Goal: Task Accomplishment & Management: Use online tool/utility

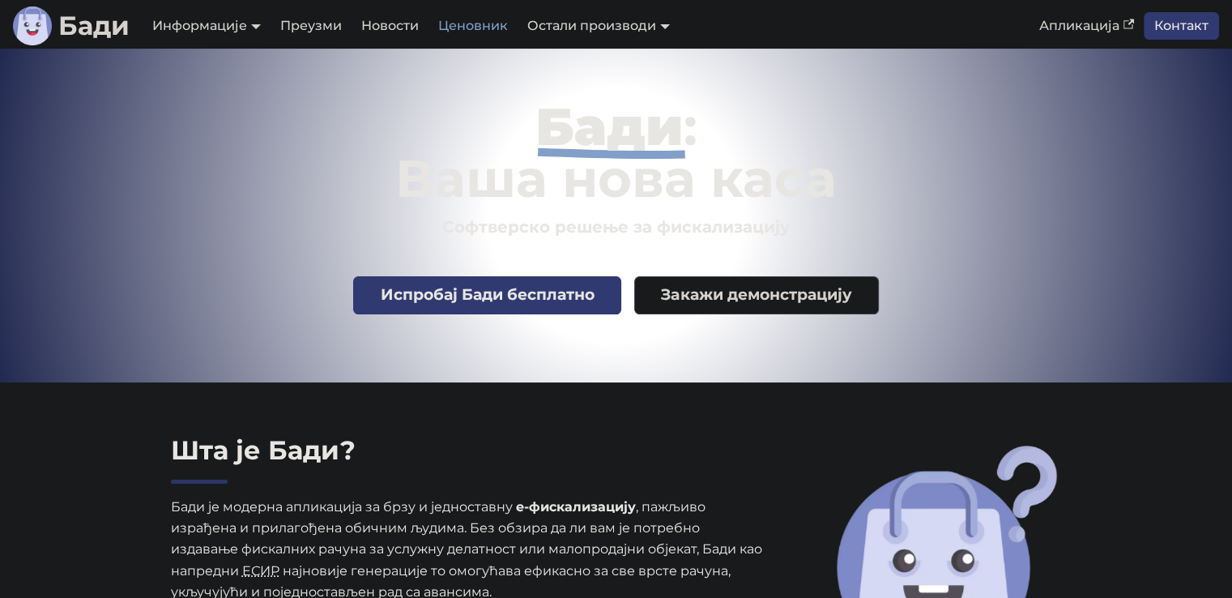
click at [470, 35] on link "Ценовник" at bounding box center [472, 26] width 89 height 28
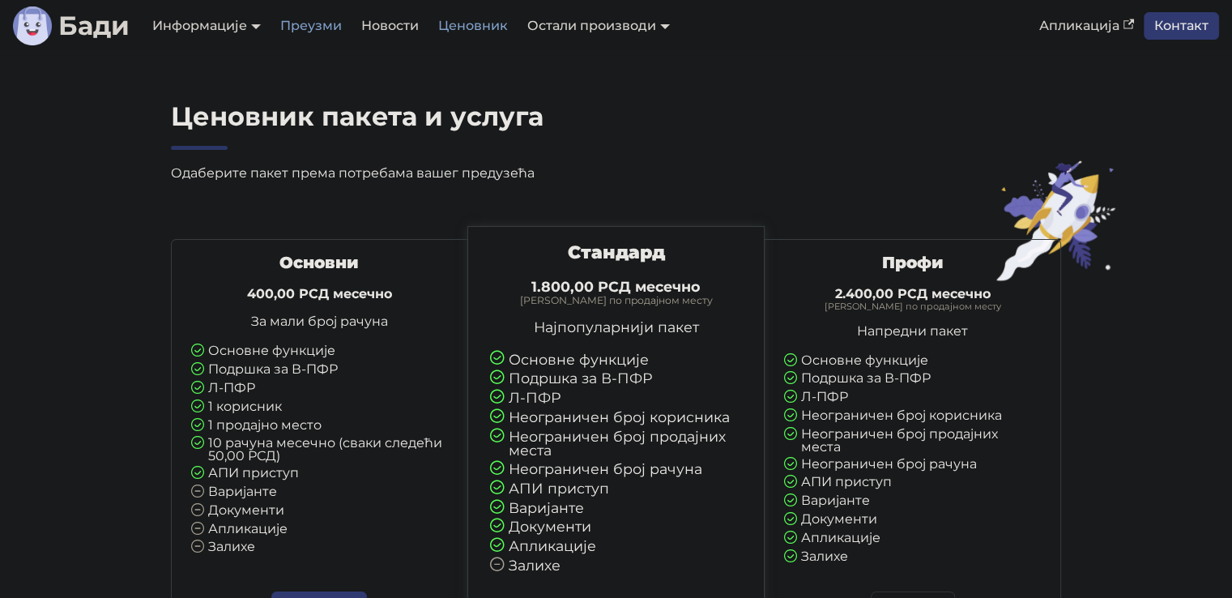
click at [329, 16] on link "Преузми" at bounding box center [310, 26] width 81 height 28
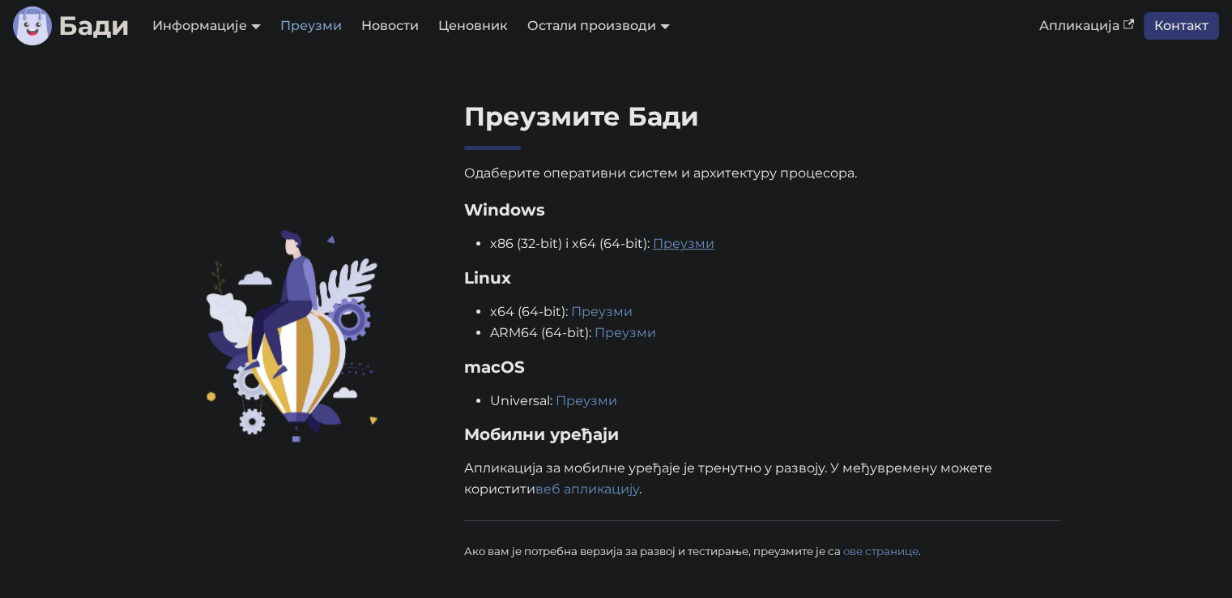
click at [683, 239] on link "Преузми" at bounding box center [684, 243] width 62 height 15
click at [567, 493] on link "веб апликацију" at bounding box center [587, 488] width 104 height 15
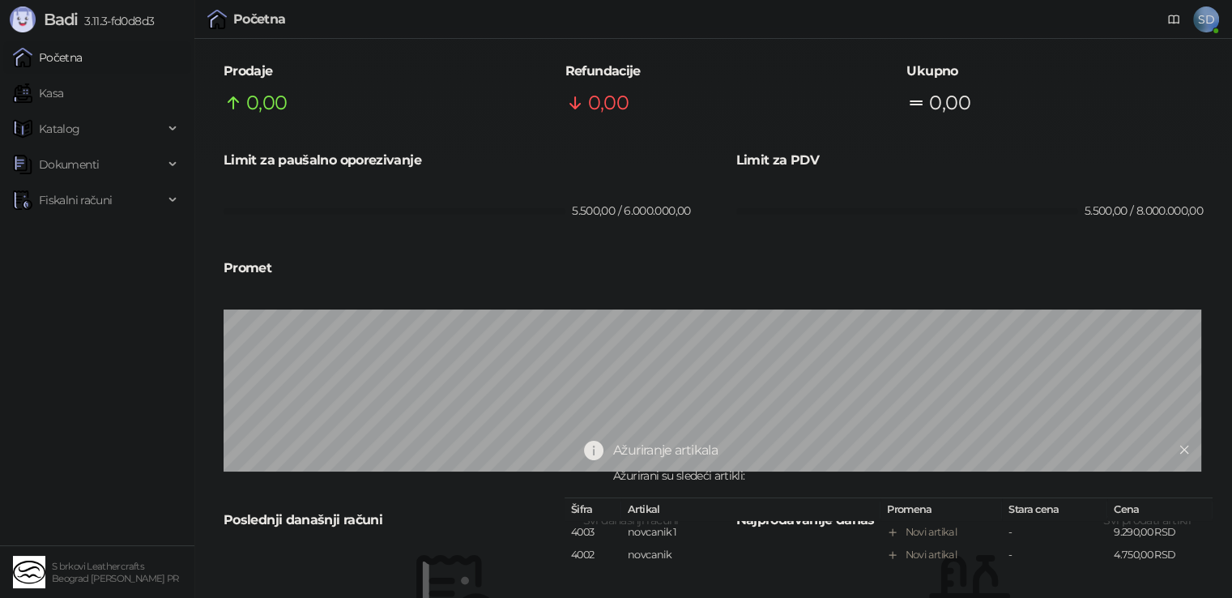
click at [1223, 22] on div "Početna SD" at bounding box center [616, 19] width 1232 height 39
click at [1210, 18] on span "SD" at bounding box center [1206, 19] width 26 height 26
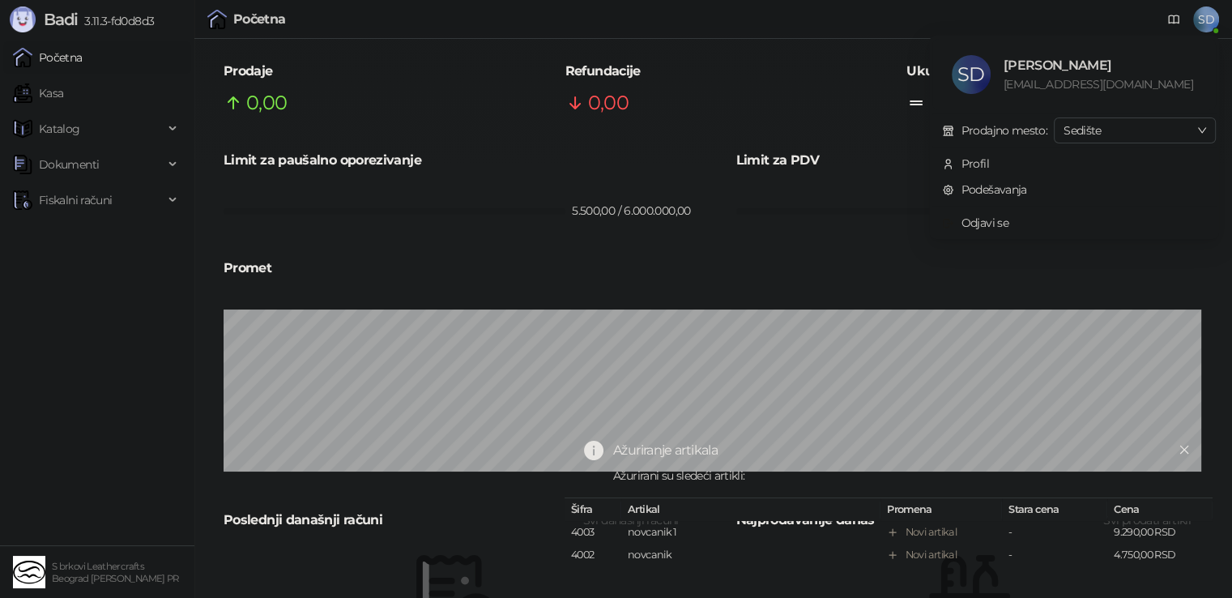
click at [845, 36] on div "Početna SD" at bounding box center [616, 19] width 1206 height 39
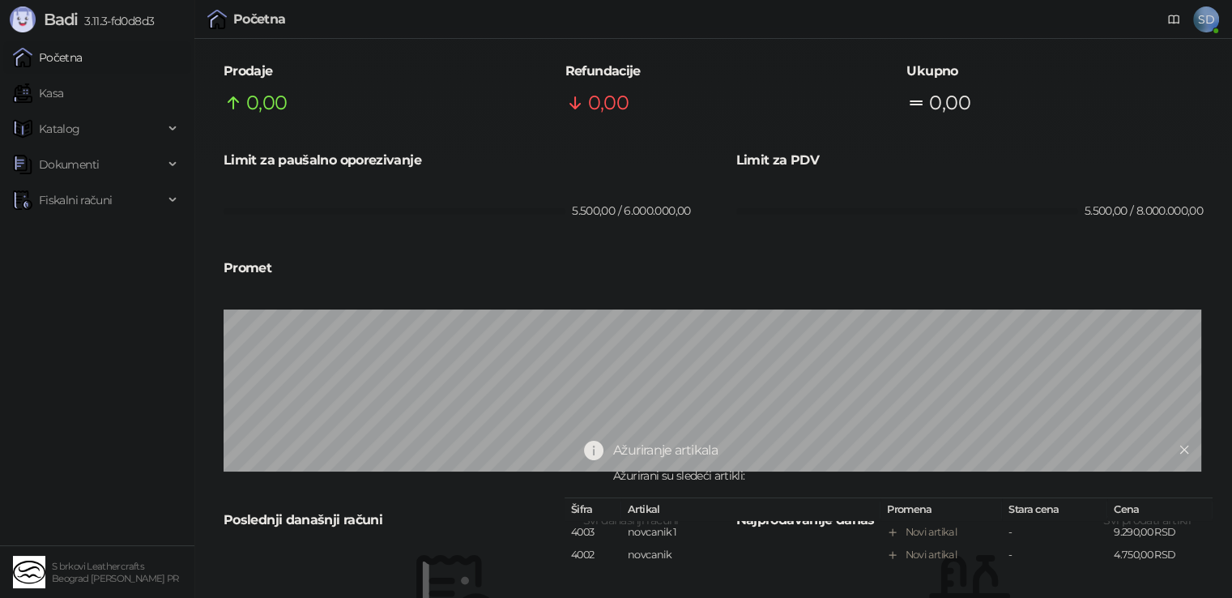
scroll to position [90, 0]
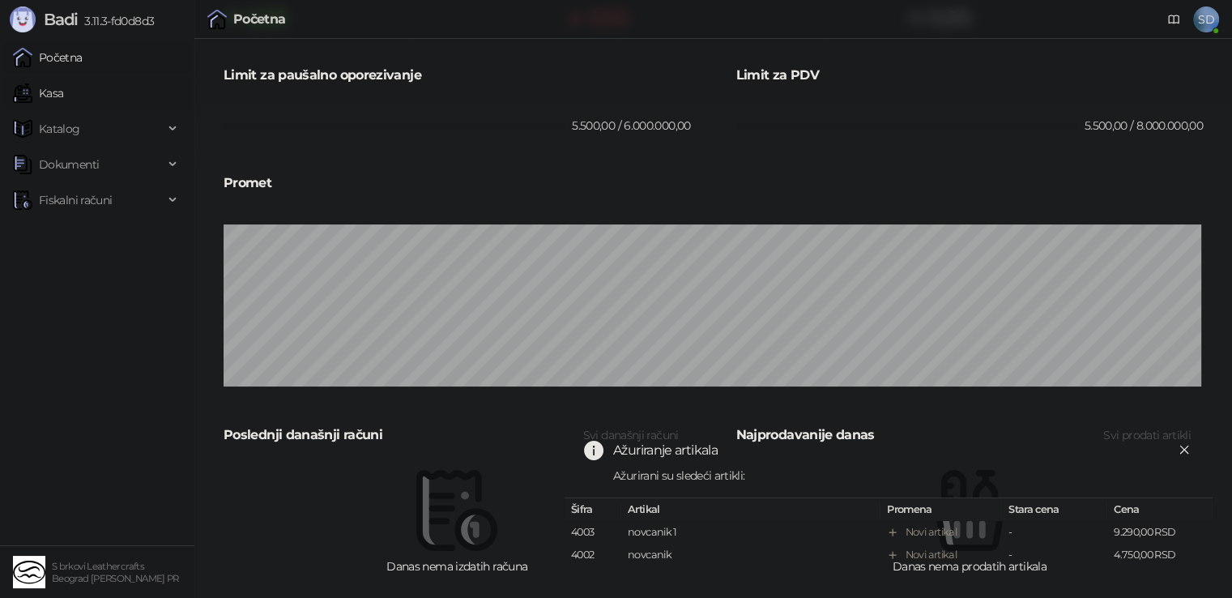
click at [42, 90] on link "Kasa" at bounding box center [38, 93] width 50 height 32
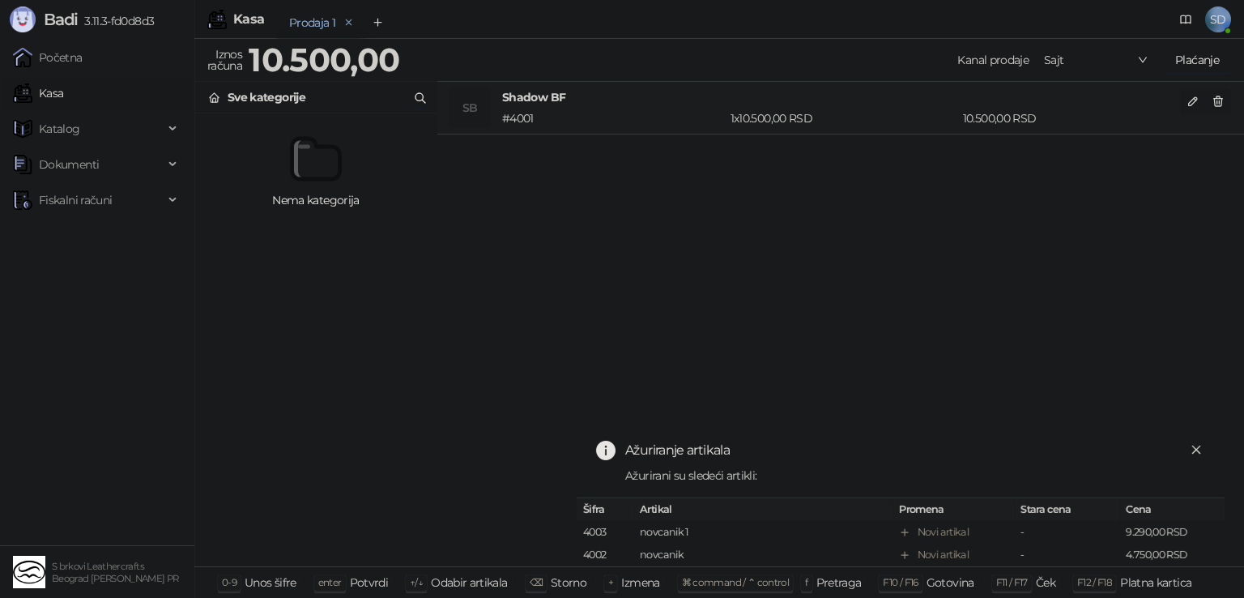
click at [353, 19] on icon "remove" at bounding box center [348, 22] width 11 height 11
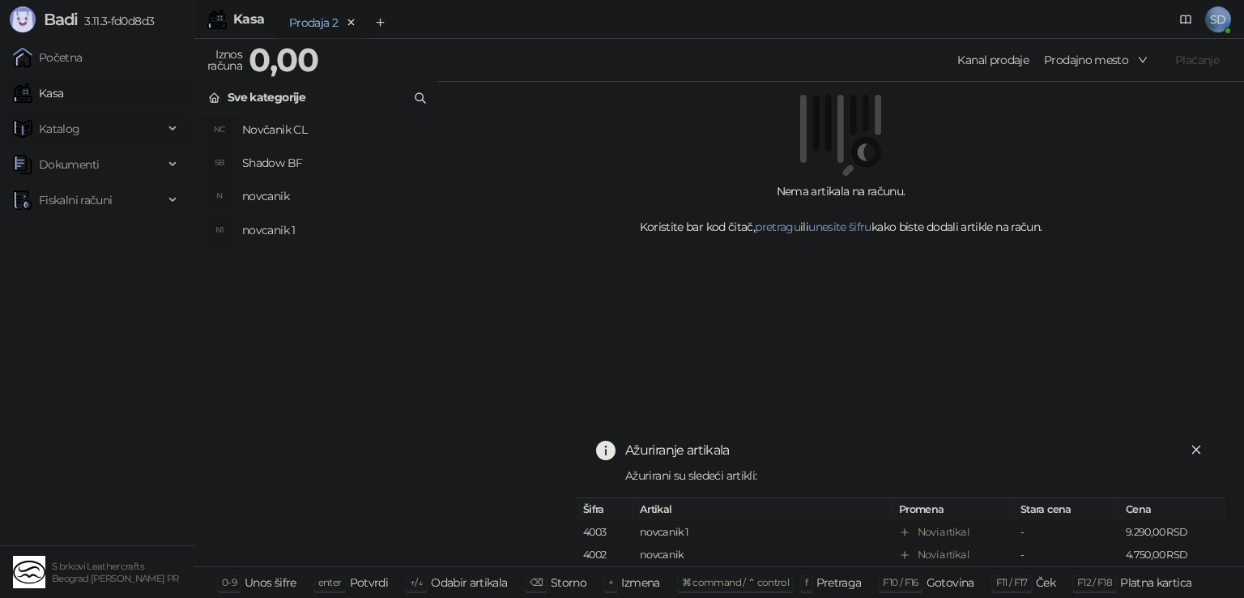
click at [88, 132] on span "Katalog" at bounding box center [88, 129] width 151 height 32
click at [74, 236] on link "Artikli" at bounding box center [47, 235] width 57 height 32
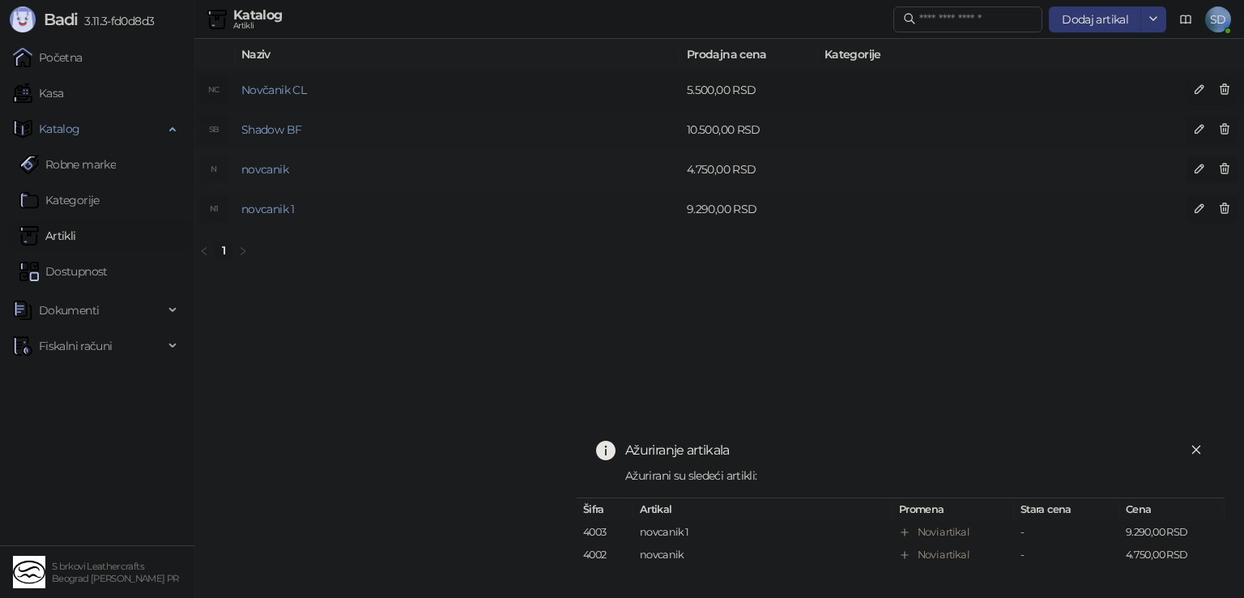
click at [768, 172] on td "4.750,00 RSD" at bounding box center [749, 169] width 138 height 40
click at [275, 165] on link "novcanik" at bounding box center [264, 169] width 47 height 15
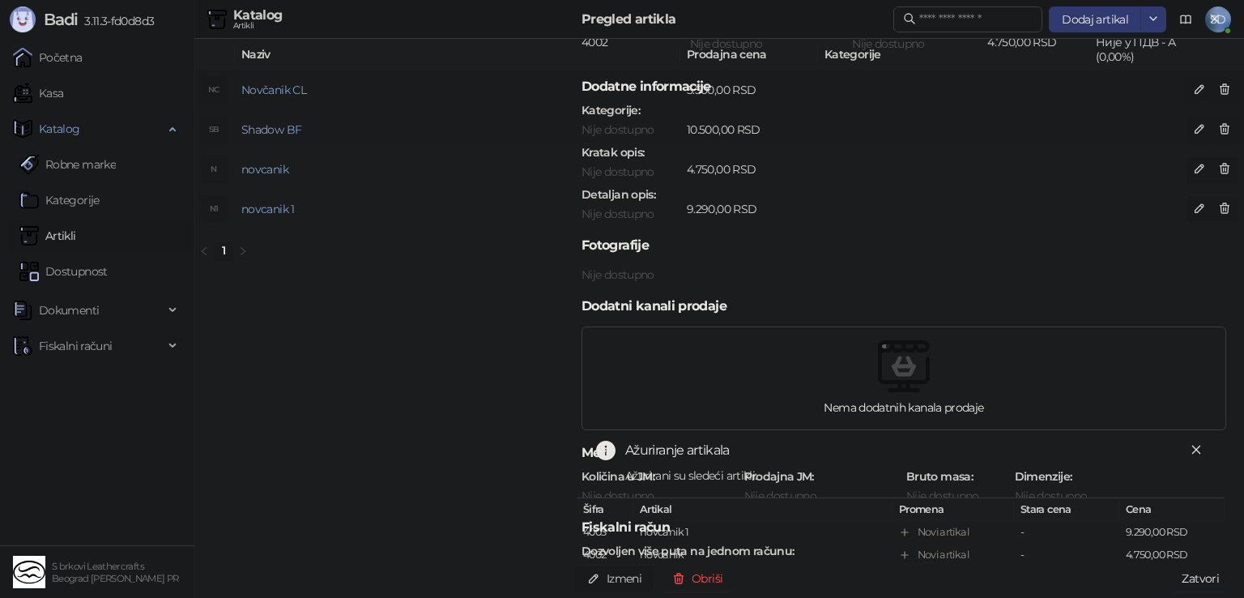
scroll to position [117, 0]
click at [601, 591] on div "Izmeni Obriši Zatvori" at bounding box center [903, 578] width 682 height 39
click at [609, 579] on button "Izmeni" at bounding box center [614, 578] width 79 height 26
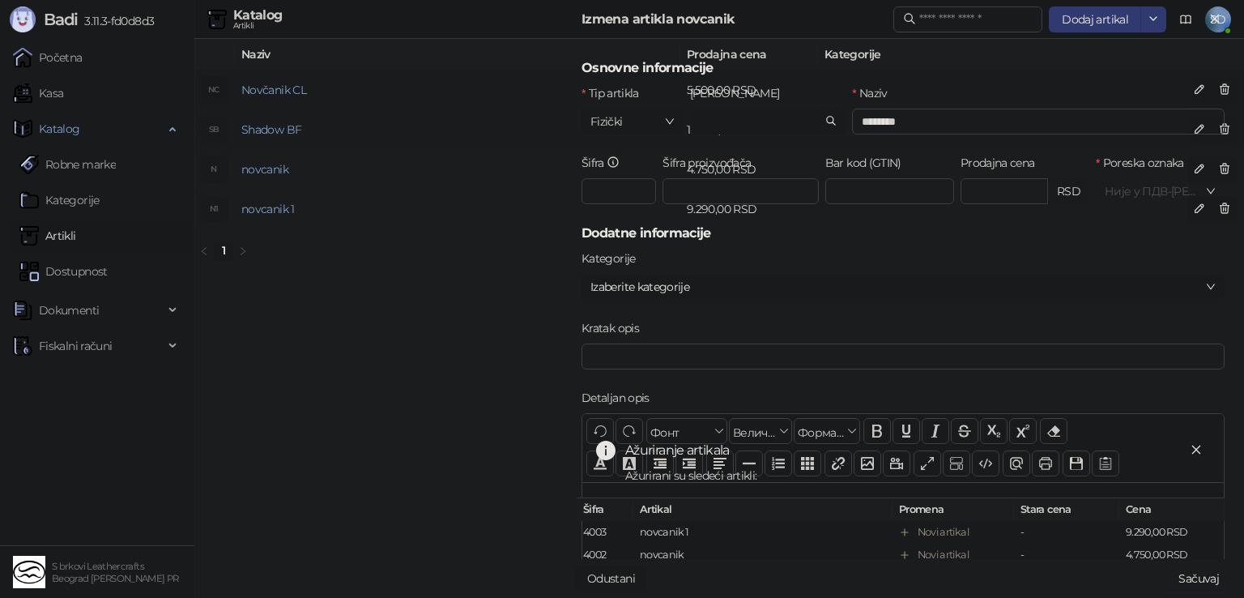
scroll to position [152, 0]
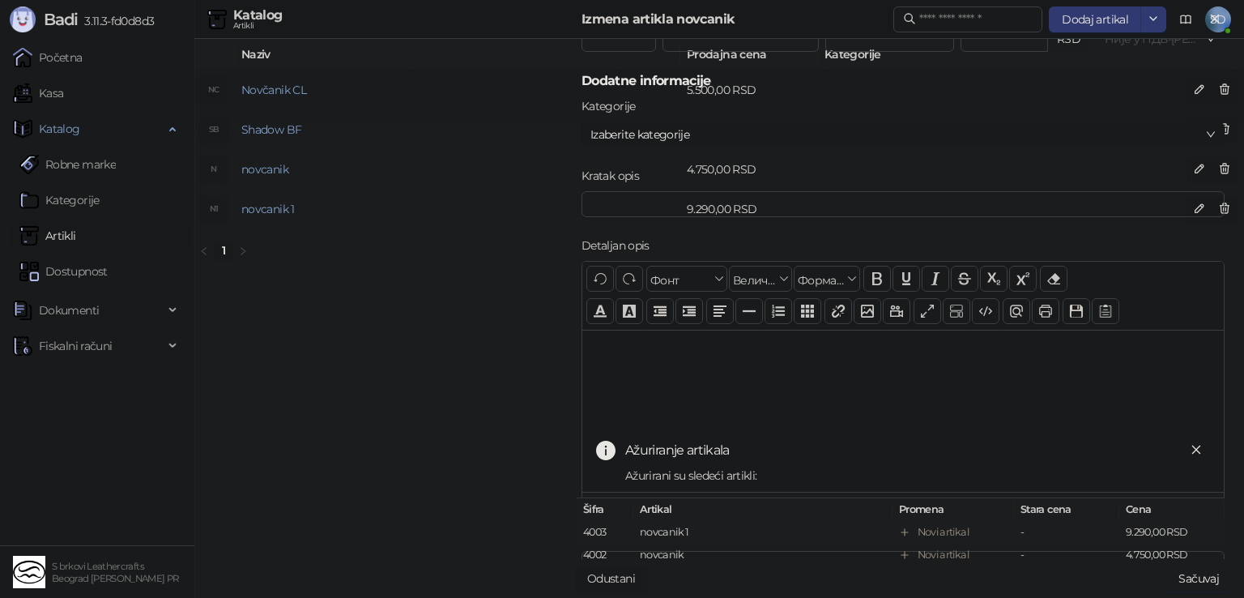
click at [938, 524] on div "Novi artikal" at bounding box center [942, 532] width 51 height 16
click at [641, 565] on div "Ažuriranje artikala Ažurirani su sledeći artikli: Šifra Artikal Promena Stara c…" at bounding box center [901, 494] width 648 height 141
click at [628, 565] on div "Ažuriranje artikala Ažurirani su sledeći artikli: Šifra Artikal Promena Stara c…" at bounding box center [901, 494] width 648 height 141
click at [615, 580] on button "Odustani" at bounding box center [611, 578] width 72 height 26
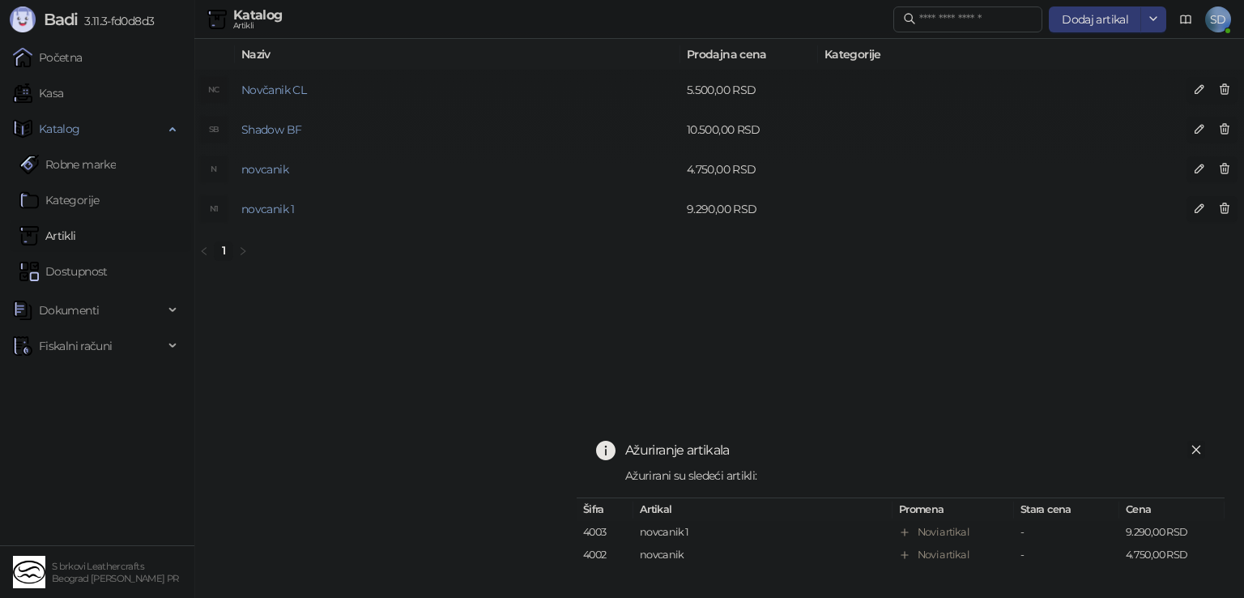
click at [1195, 444] on icon "close" at bounding box center [1195, 449] width 11 height 11
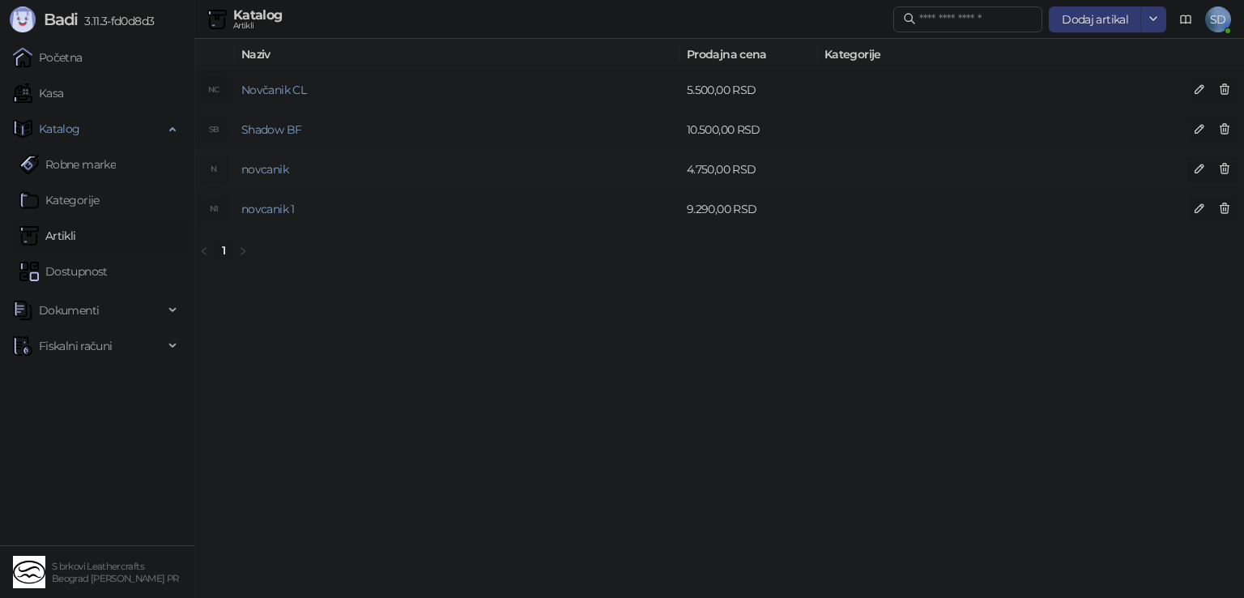
click at [1069, 172] on td at bounding box center [1040, 169] width 445 height 40
click at [266, 172] on link "novcanik" at bounding box center [264, 169] width 47 height 15
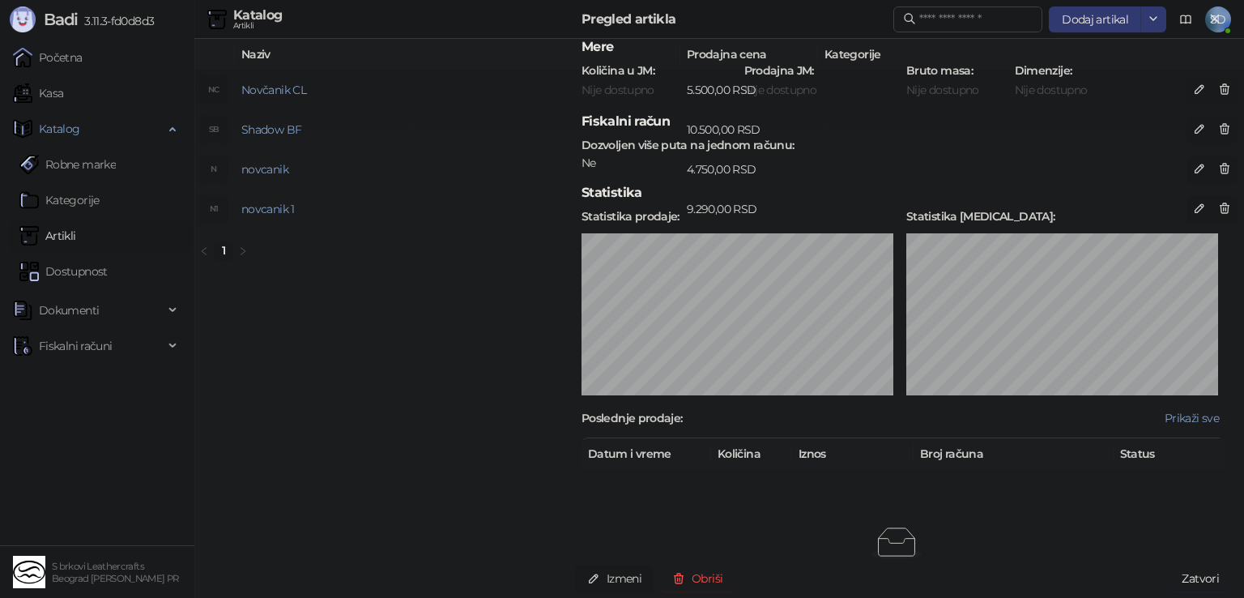
scroll to position [649, 0]
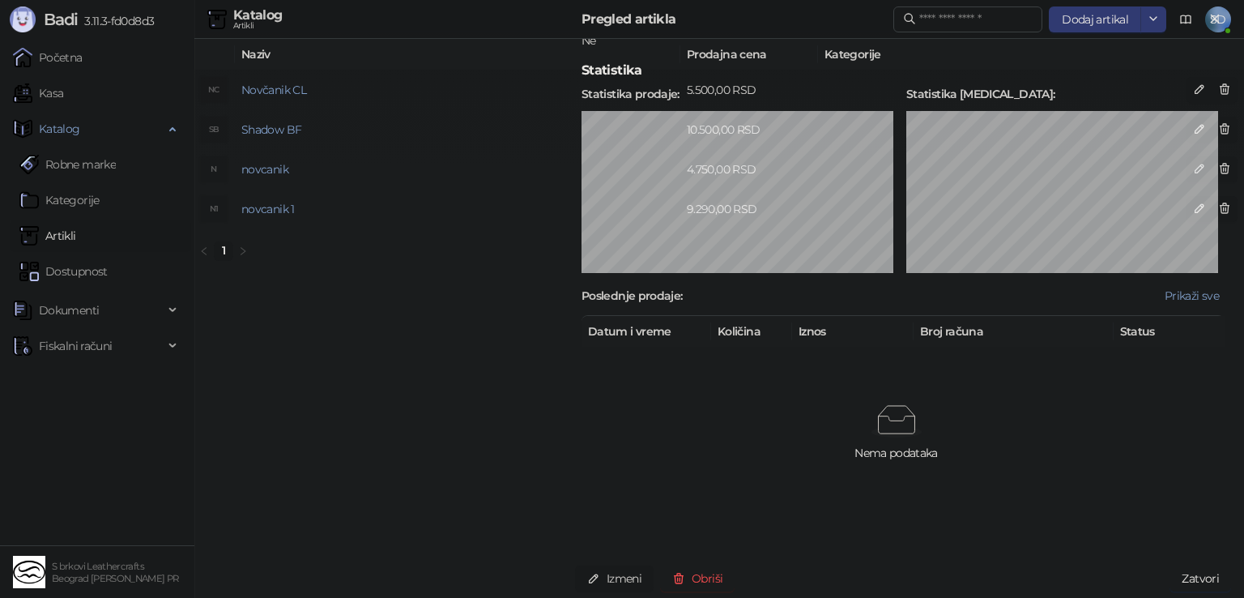
click at [453, 361] on div at bounding box center [622, 299] width 1244 height 598
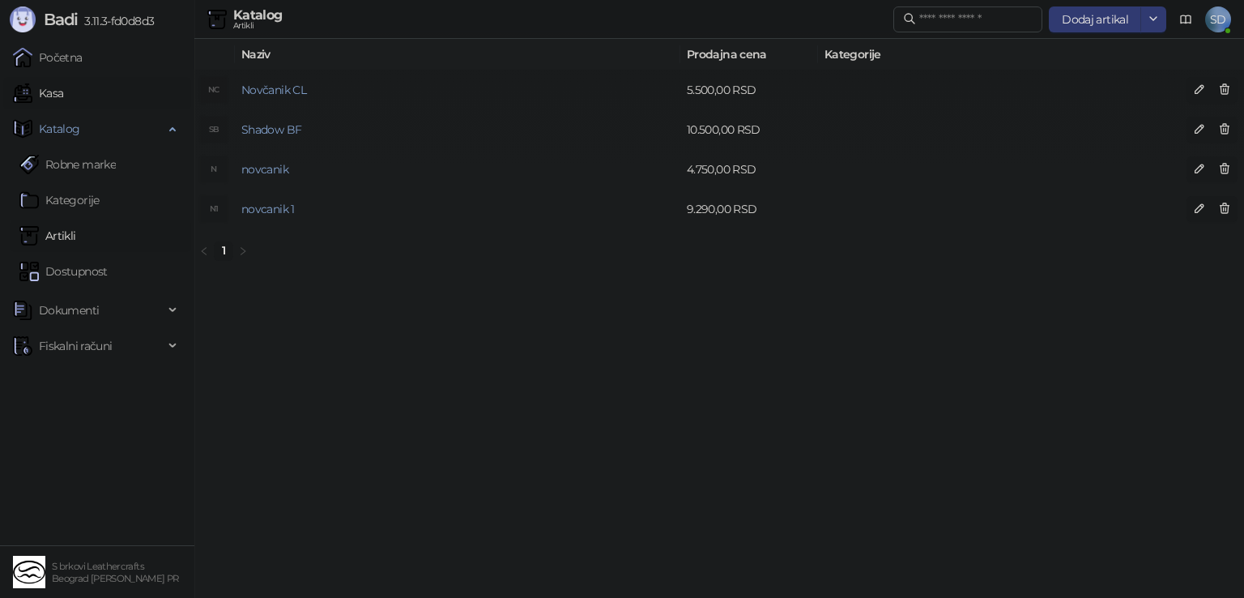
click at [55, 86] on link "Kasa" at bounding box center [38, 93] width 50 height 32
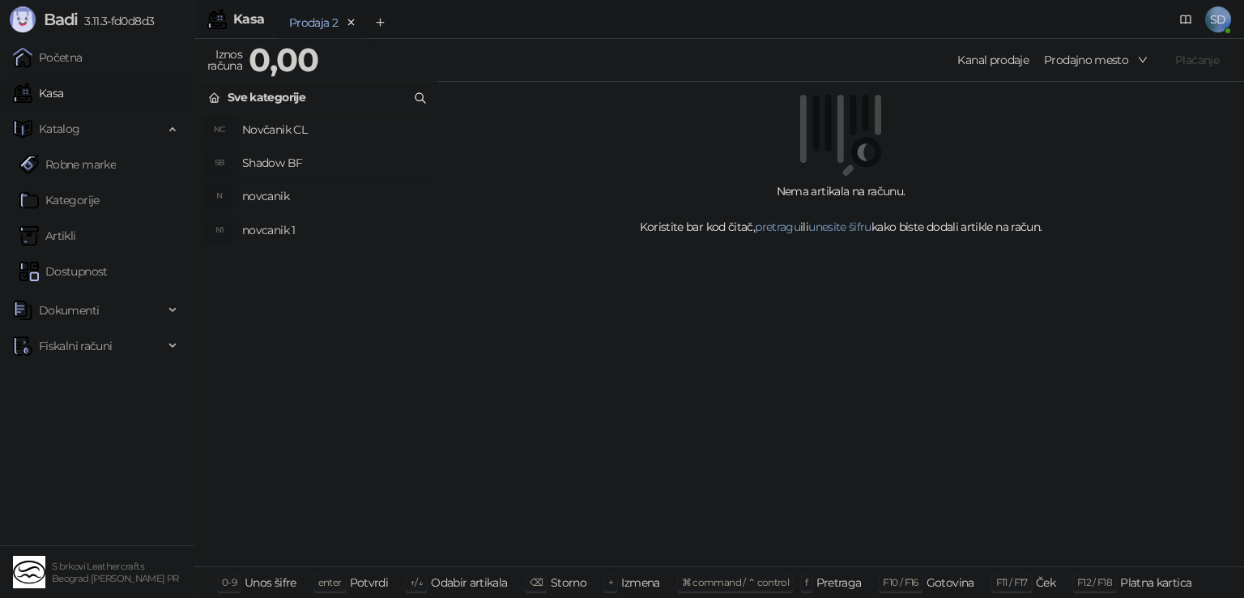
click at [259, 198] on h4 "novcanik" at bounding box center [332, 196] width 181 height 26
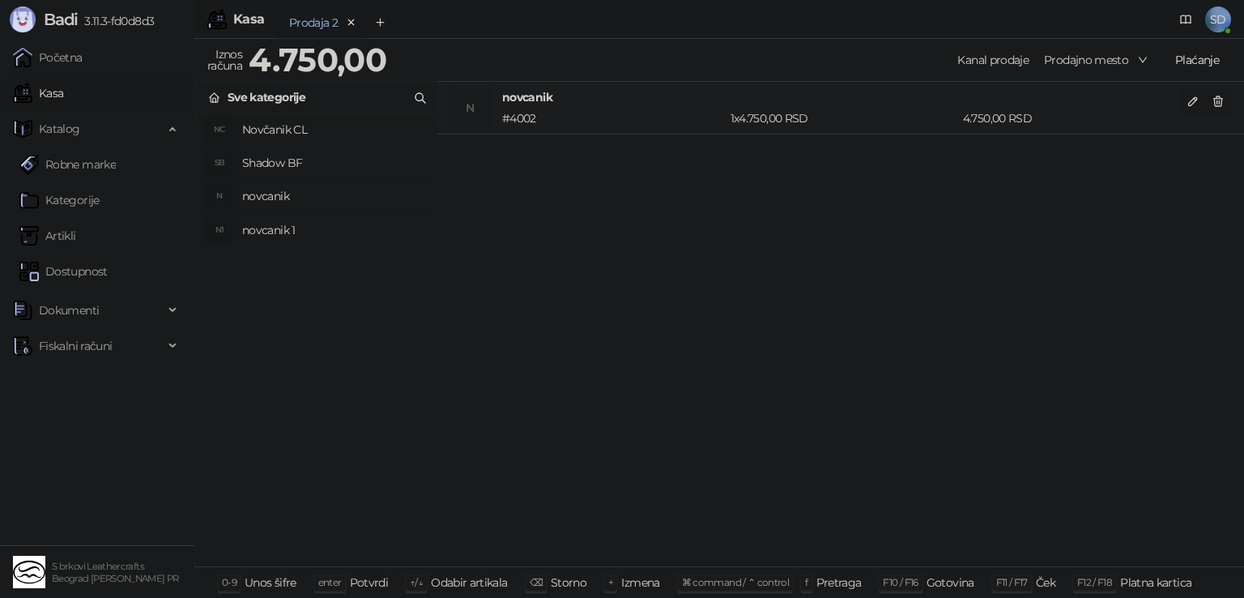
click at [1104, 57] on span "Prodajno mesto" at bounding box center [1096, 60] width 104 height 24
click at [1185, 58] on button "Plaćanje" at bounding box center [1197, 60] width 68 height 26
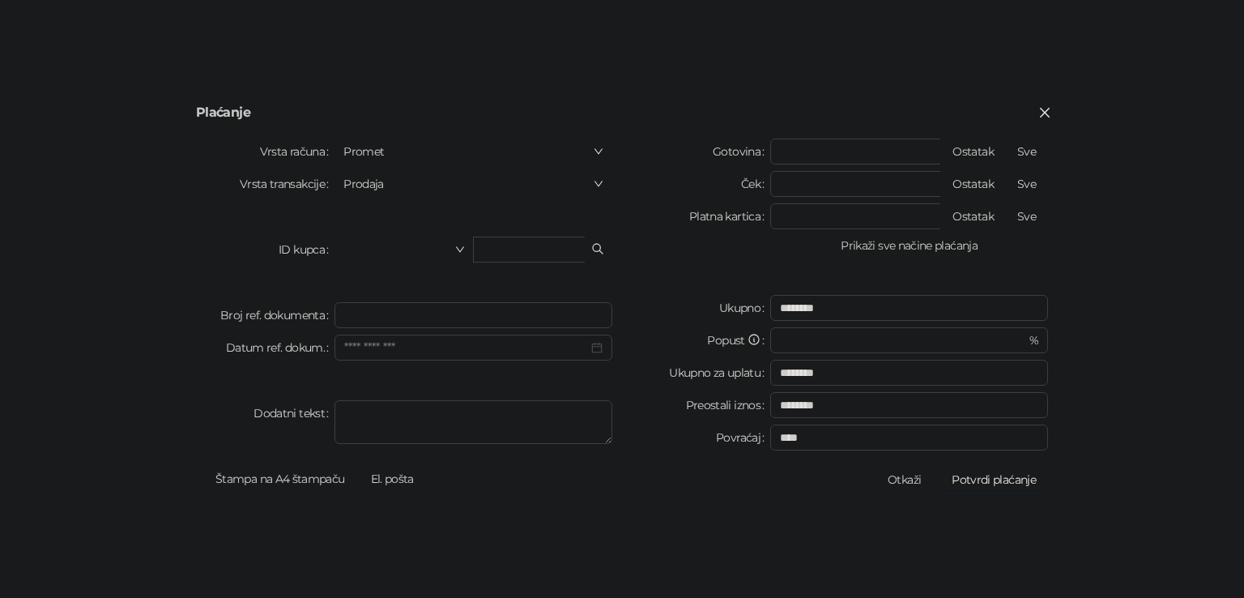
click at [863, 249] on button "Prikaži sve načine plaćanja" at bounding box center [909, 245] width 278 height 19
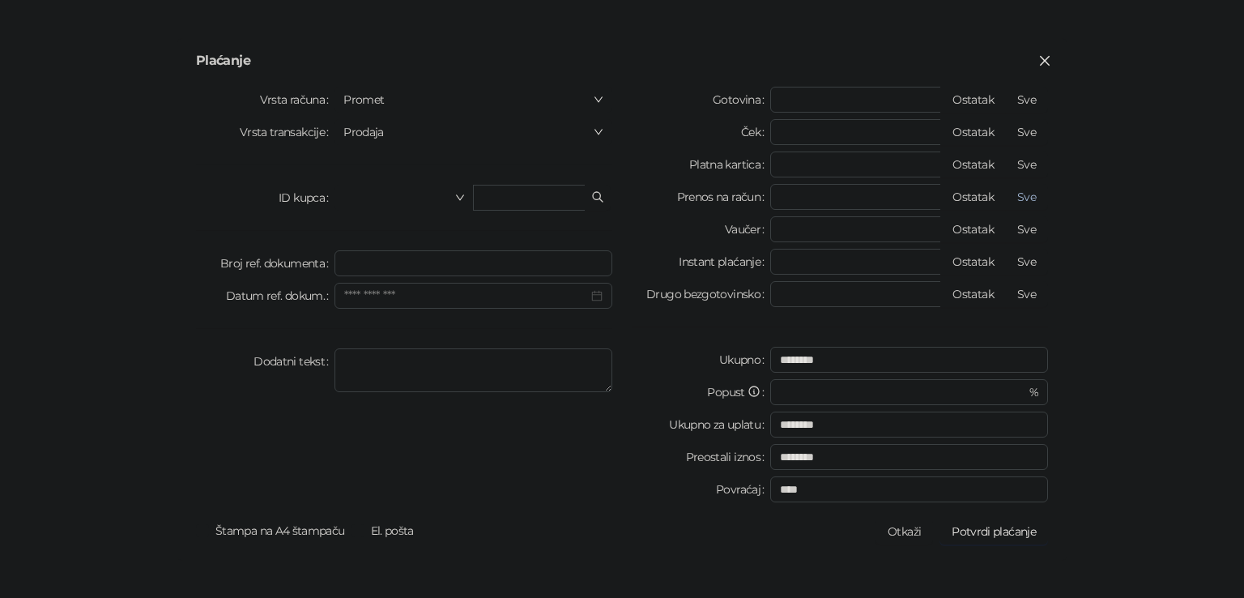
click at [1019, 196] on button "Sve" at bounding box center [1026, 197] width 43 height 26
type input "****"
click at [483, 351] on textarea "Dodatni tekst" at bounding box center [473, 370] width 278 height 44
type textarea "**********"
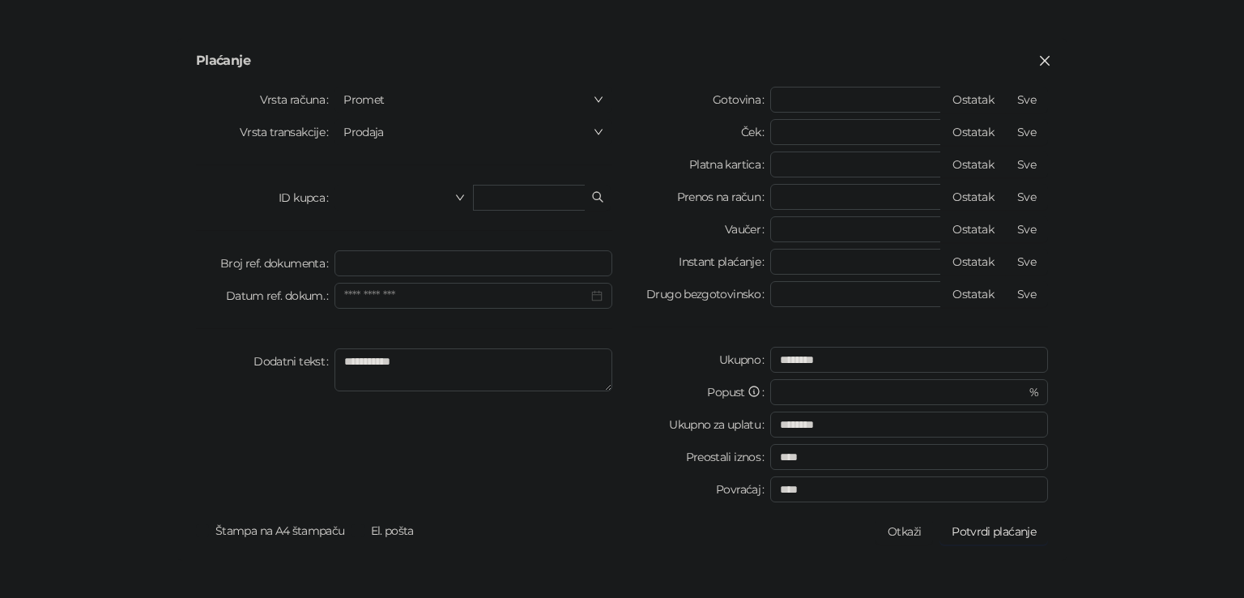
click at [987, 535] on span "Potvrdi plaćanje" at bounding box center [993, 531] width 84 height 15
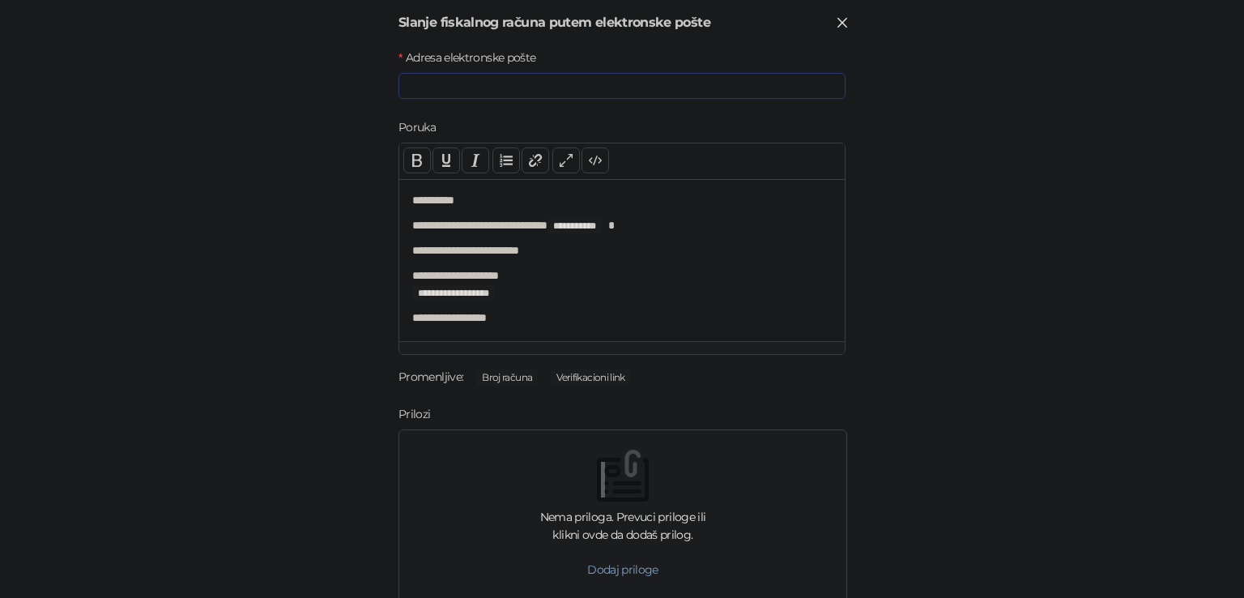
click at [445, 79] on input "Adresa elektronske pošte" at bounding box center [621, 86] width 447 height 26
type input "*"
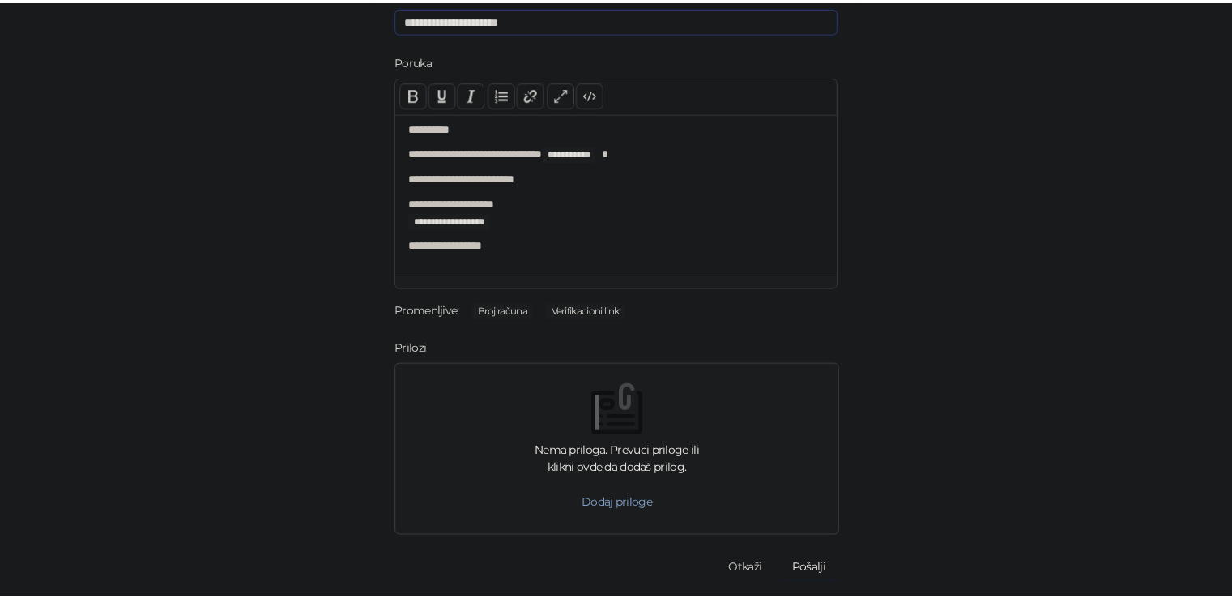
scroll to position [66, 0]
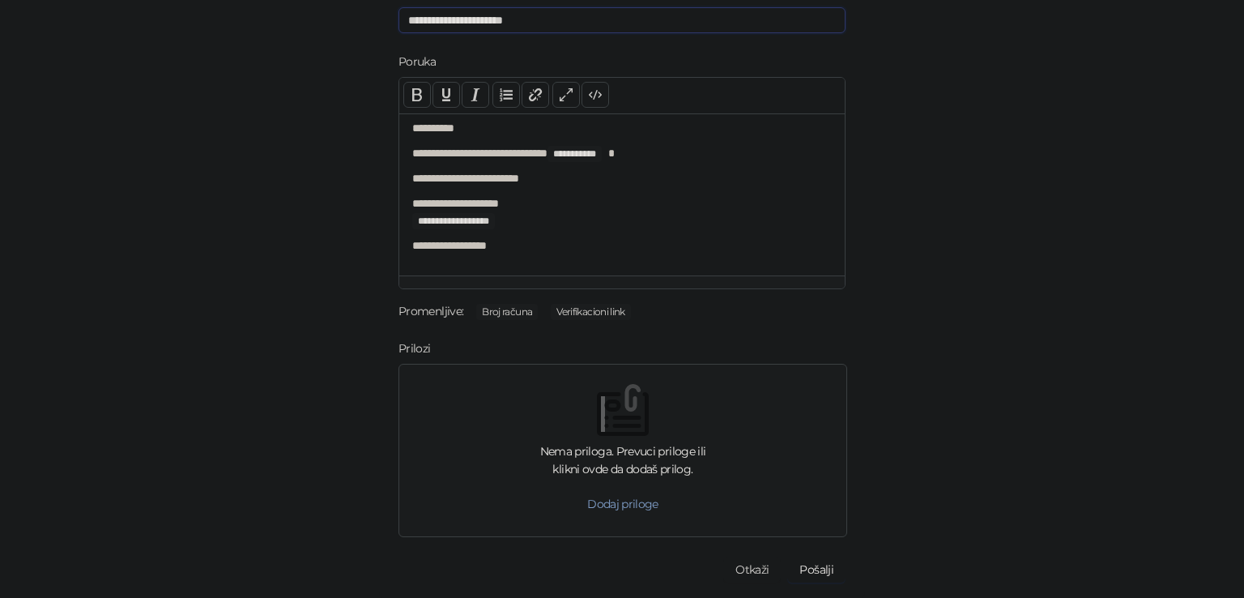
type input "**********"
click at [819, 564] on button "Pošalji" at bounding box center [816, 569] width 58 height 26
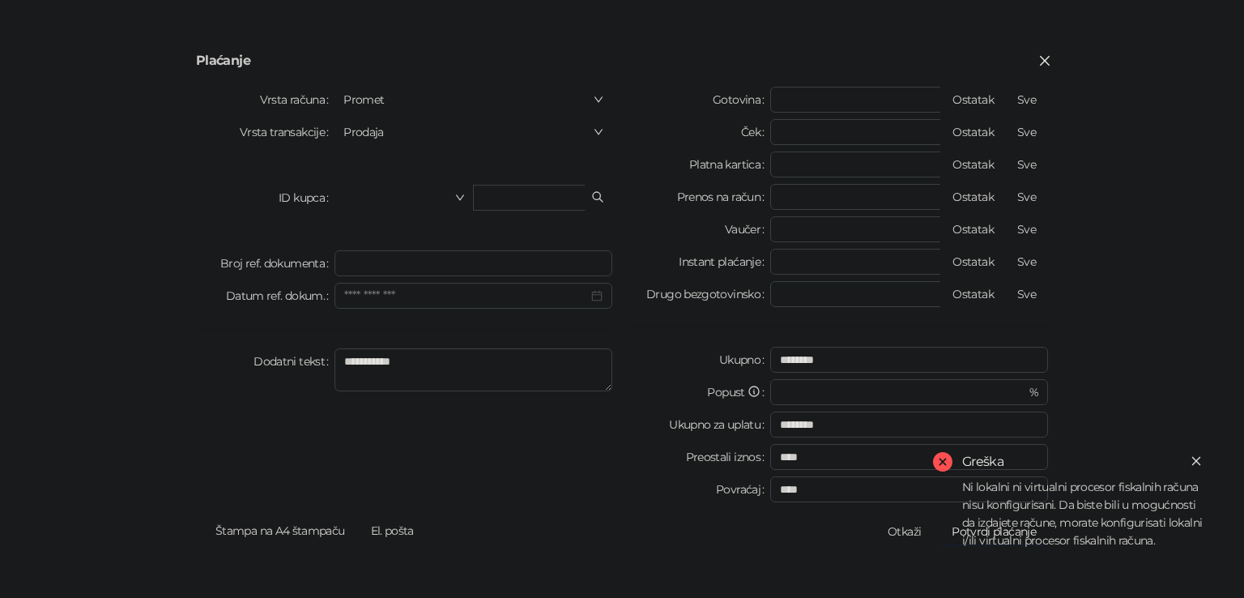
click at [1202, 458] on link "Close" at bounding box center [1196, 461] width 18 height 18
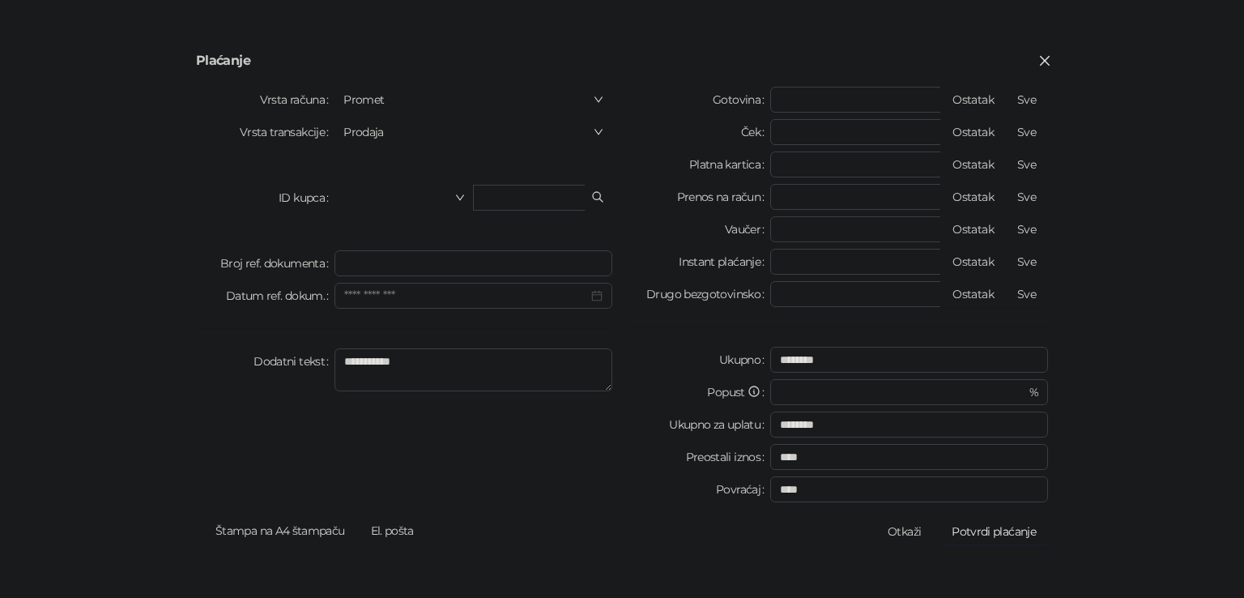
click at [1049, 59] on icon "close" at bounding box center [1044, 60] width 13 height 13
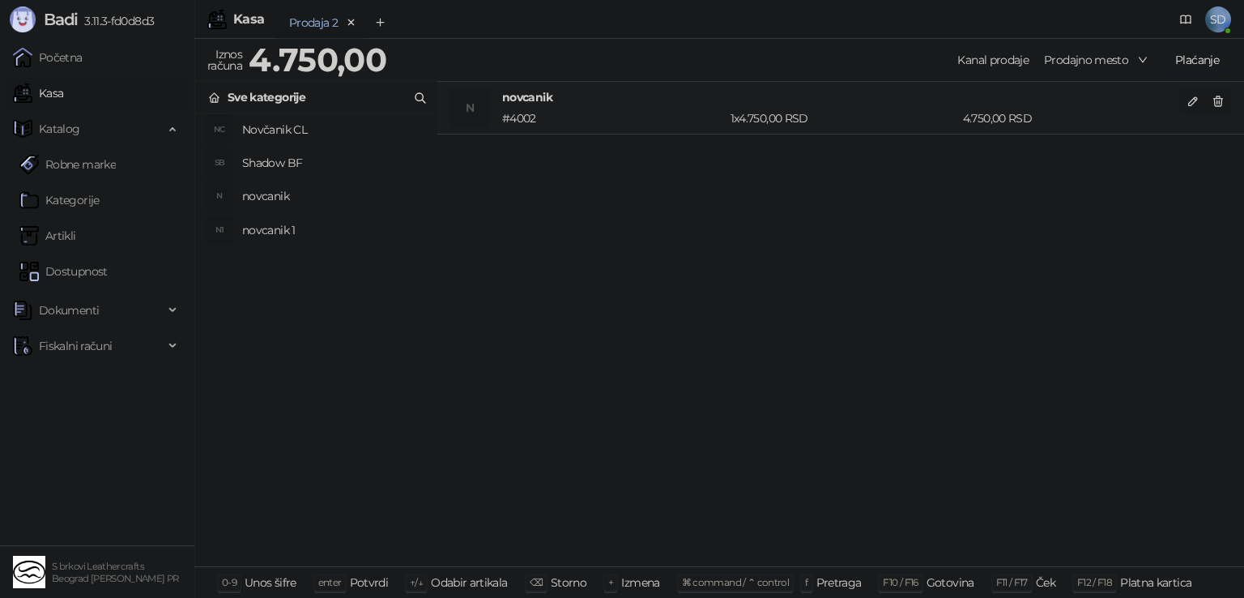
click at [1182, 69] on button "Plaćanje" at bounding box center [1197, 60] width 68 height 26
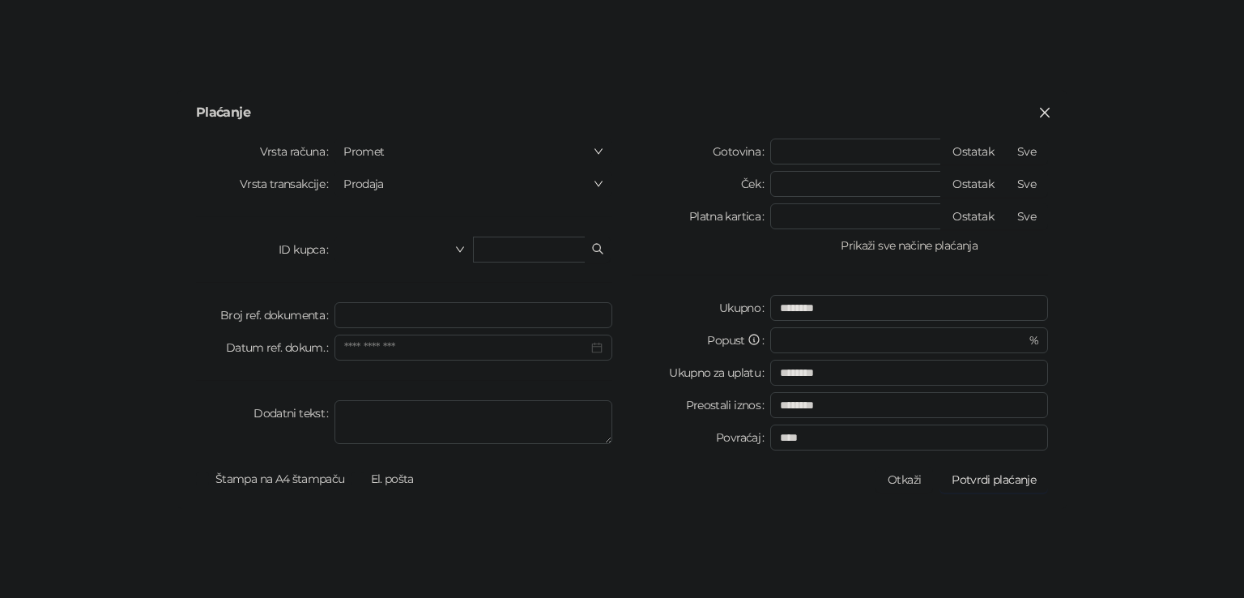
click at [910, 245] on button "Prikaži sve načine plaćanja" at bounding box center [909, 245] width 278 height 19
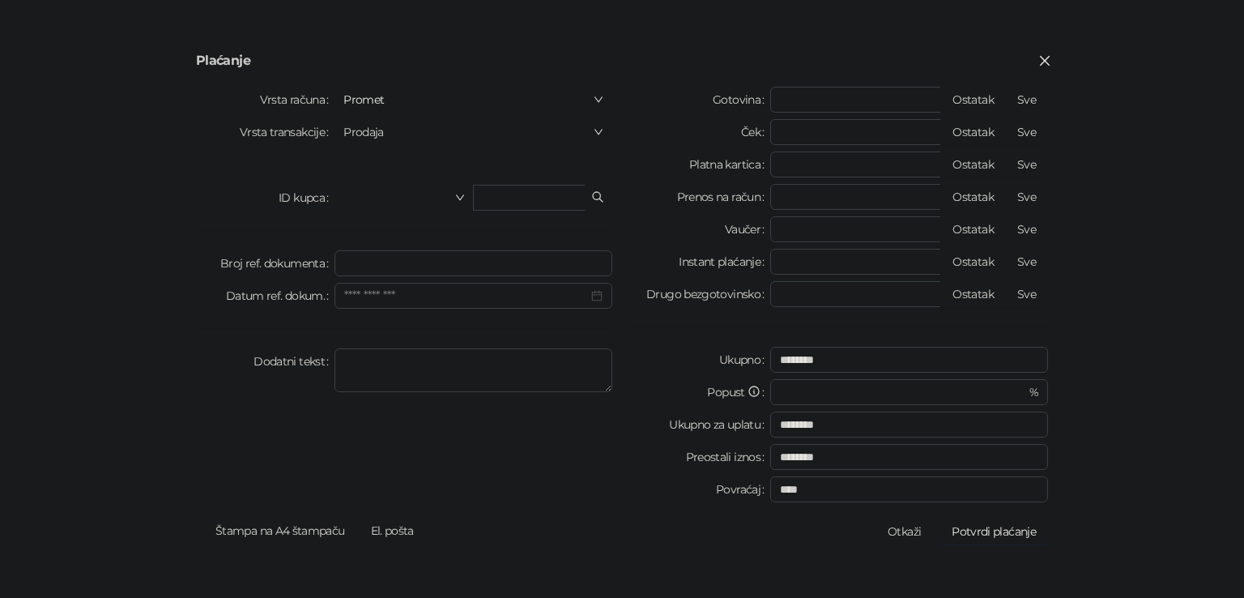
click at [461, 102] on span "Promet" at bounding box center [473, 99] width 260 height 24
click at [631, 261] on div "Gotovina * Ostatak Sve Ček * Ostatak Sve Platna kartica * Ostatak Sve Prenos na…" at bounding box center [840, 298] width 436 height 422
click at [410, 130] on span "Prodaja" at bounding box center [473, 132] width 260 height 24
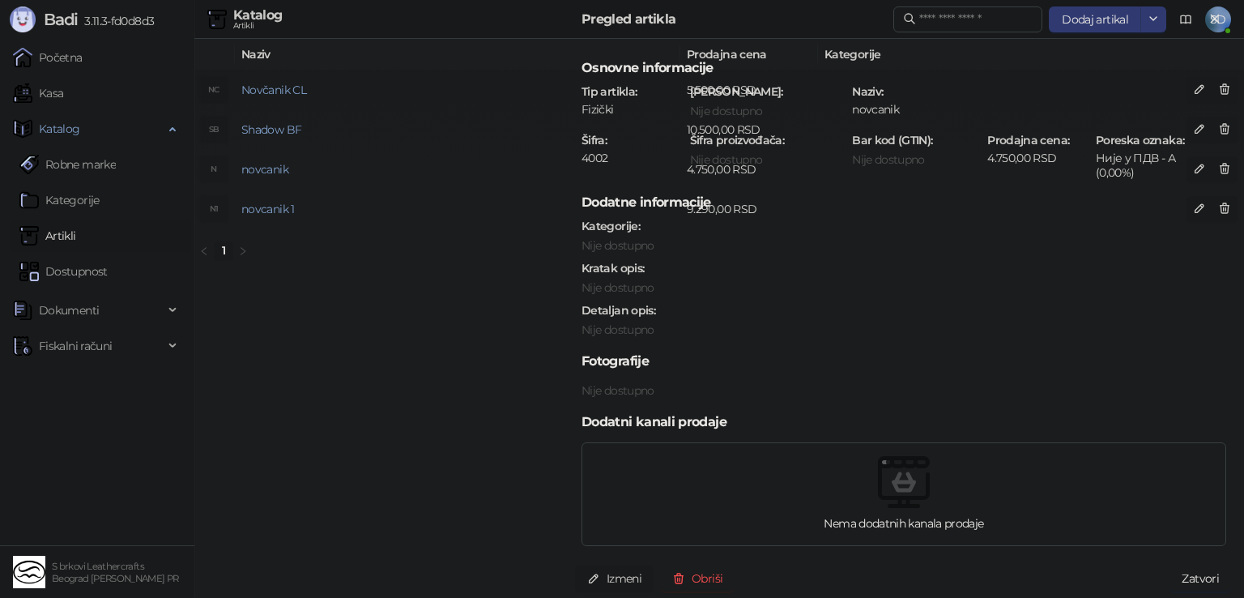
click at [84, 56] on div at bounding box center [622, 299] width 1244 height 598
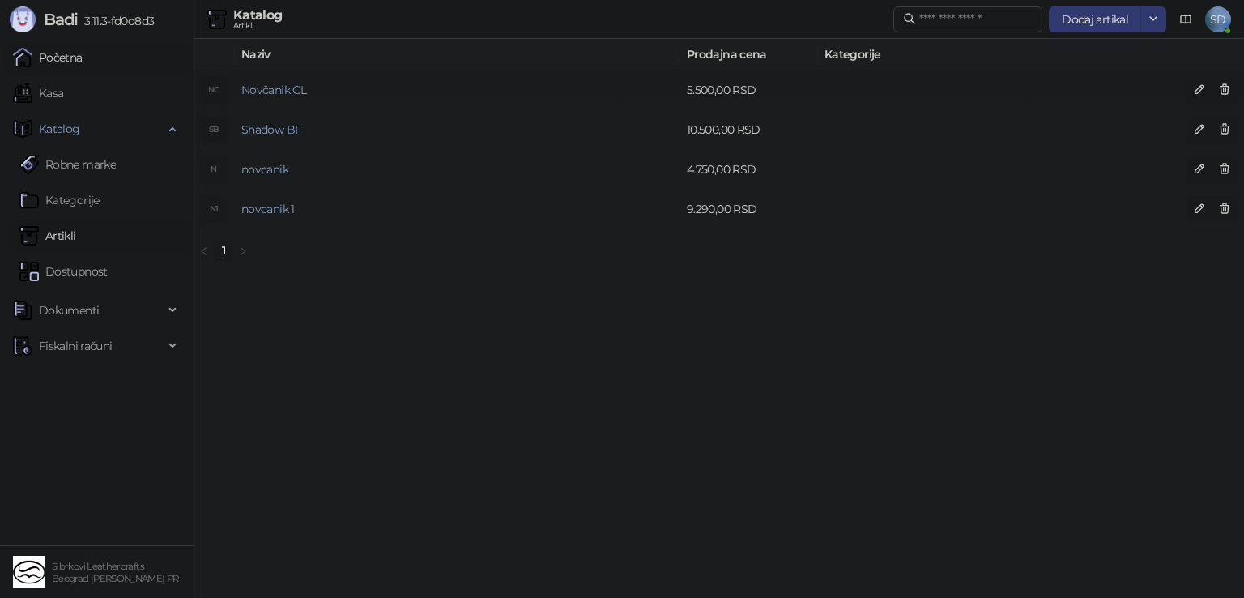
click at [49, 55] on link "Početna" at bounding box center [48, 57] width 70 height 32
